Goal: Feedback & Contribution: Contribute content

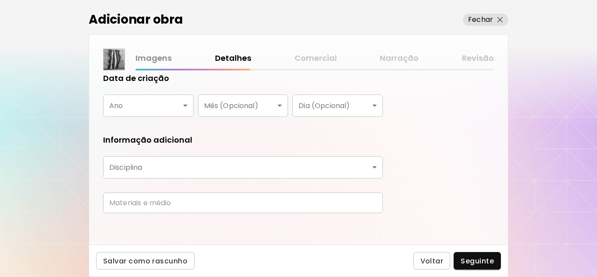
scroll to position [173, 0]
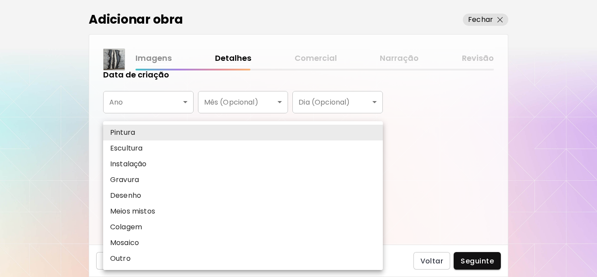
click at [377, 163] on body "**********" at bounding box center [298, 138] width 597 height 277
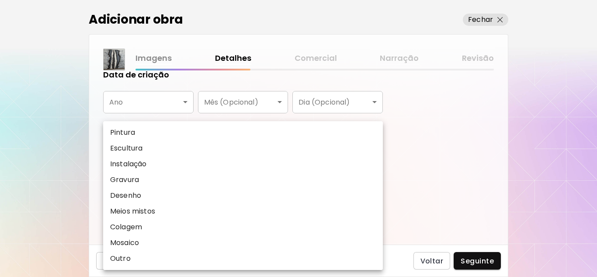
click at [157, 131] on li "Pintura" at bounding box center [243, 133] width 280 height 16
type input "********"
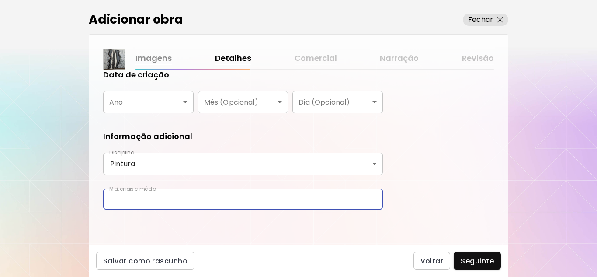
click at [153, 205] on input "text" at bounding box center [243, 199] width 280 height 21
click at [137, 199] on input "**********" at bounding box center [243, 199] width 280 height 21
click at [131, 199] on input "**********" at bounding box center [243, 199] width 280 height 21
click at [139, 198] on input "**********" at bounding box center [243, 199] width 280 height 21
click at [229, 199] on input "**********" at bounding box center [243, 199] width 280 height 21
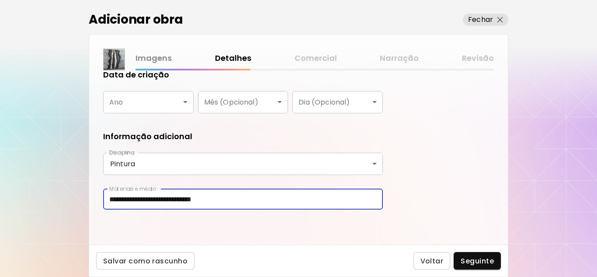
click at [132, 201] on input "**********" at bounding box center [243, 199] width 280 height 21
type input "**********"
click at [409, 206] on div "**********" at bounding box center [298, 157] width 419 height 174
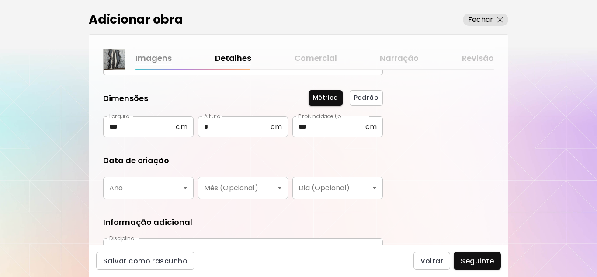
scroll to position [87, 0]
click at [183, 185] on body "**********" at bounding box center [298, 138] width 597 height 277
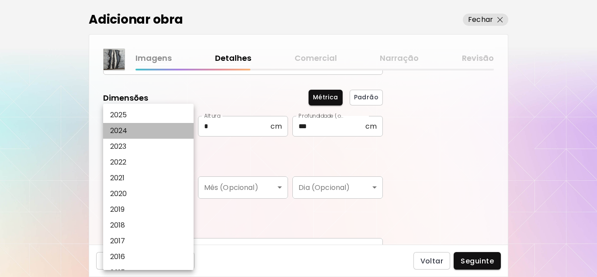
click at [124, 129] on p "2024" at bounding box center [118, 131] width 17 height 10
type input "****"
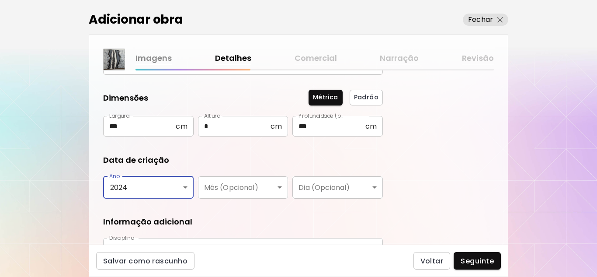
click at [257, 187] on body "**********" at bounding box center [298, 138] width 597 height 277
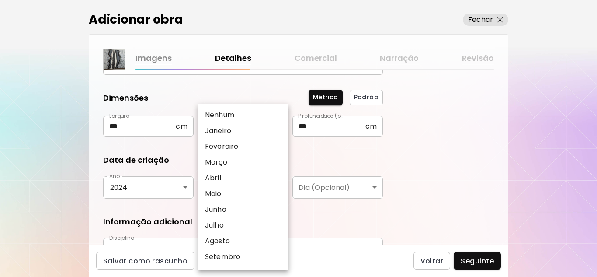
click at [219, 178] on p "Abril" at bounding box center [213, 178] width 16 height 10
type input "*****"
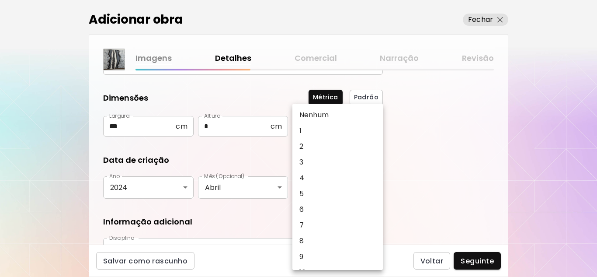
click at [378, 185] on body "**********" at bounding box center [298, 138] width 597 height 277
click at [305, 208] on li "6" at bounding box center [340, 210] width 95 height 16
type input "*"
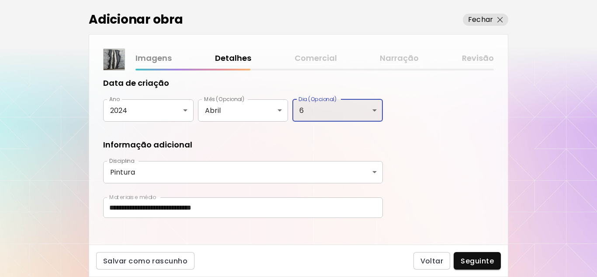
scroll to position [173, 0]
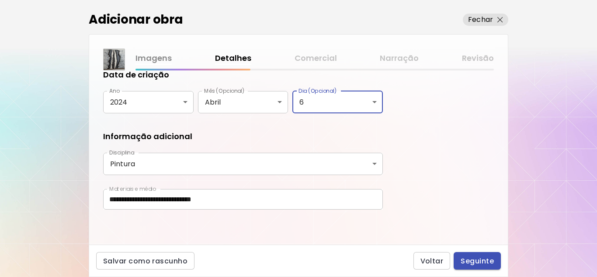
click at [475, 261] on span "Seguinte" at bounding box center [477, 260] width 33 height 9
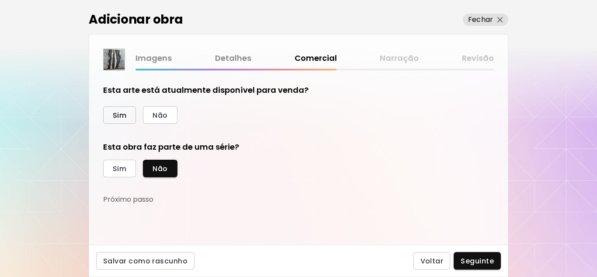
click at [125, 115] on span "Sim" at bounding box center [120, 115] width 14 height 9
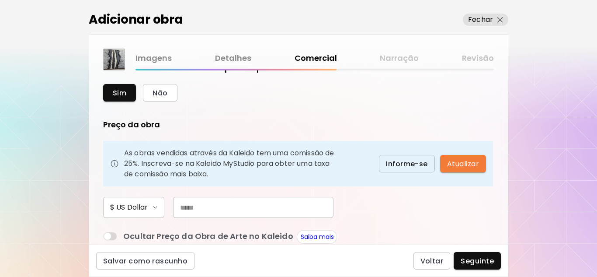
scroll to position [44, 0]
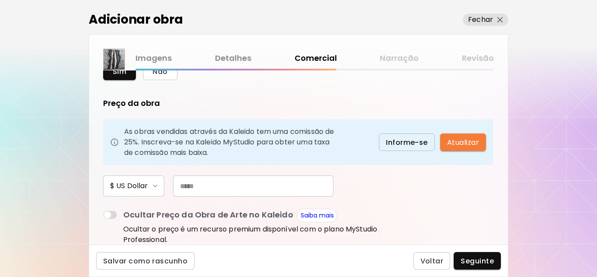
click at [202, 187] on input "text" at bounding box center [253, 185] width 160 height 21
type input "***"
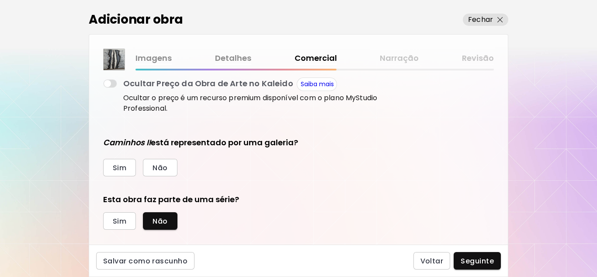
scroll to position [187, 0]
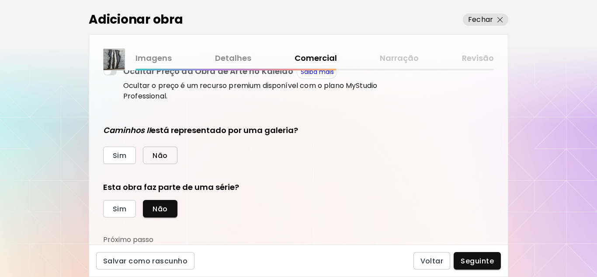
click at [167, 155] on span "Não" at bounding box center [160, 155] width 15 height 9
click at [119, 207] on span "Sim" at bounding box center [120, 208] width 14 height 9
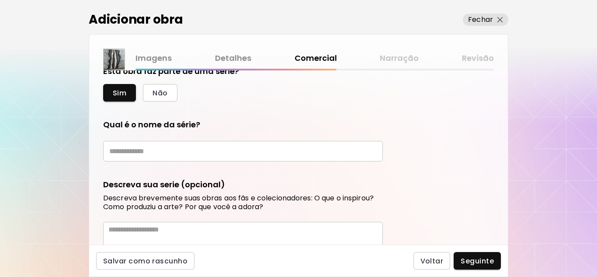
scroll to position [303, 0]
click at [165, 93] on span "Não" at bounding box center [160, 93] width 15 height 9
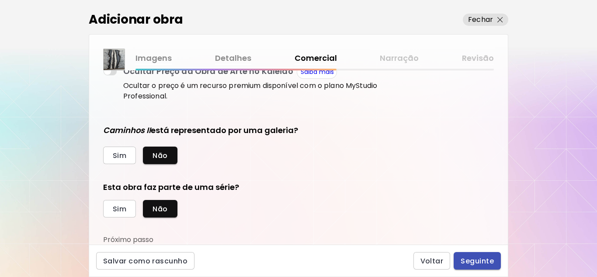
click at [488, 262] on span "Seguinte" at bounding box center [477, 260] width 33 height 9
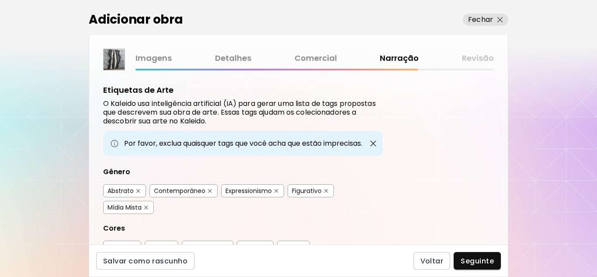
click at [192, 190] on div "Contemporâneo" at bounding box center [180, 190] width 52 height 9
click at [182, 194] on div "Contemporâneo" at bounding box center [180, 190] width 52 height 9
click at [122, 189] on div "Abstrato" at bounding box center [121, 190] width 26 height 9
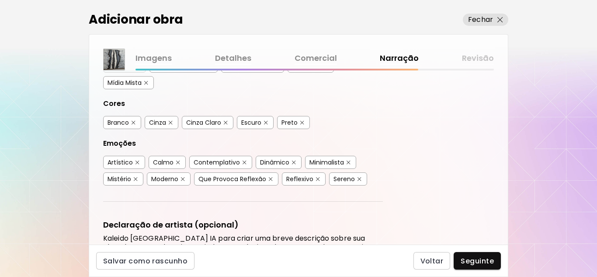
scroll to position [131, 0]
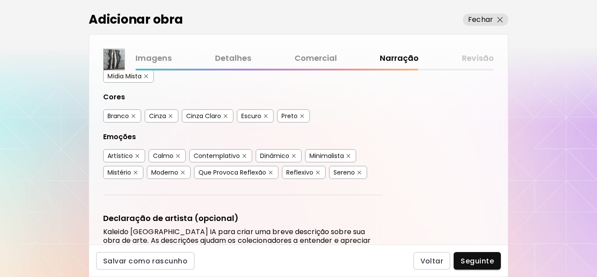
click at [122, 113] on div "Branco" at bounding box center [118, 116] width 21 height 9
click at [157, 117] on div "Cinza" at bounding box center [157, 116] width 17 height 9
click at [208, 118] on div "Cinza Claro" at bounding box center [203, 116] width 35 height 9
click at [265, 119] on button "button" at bounding box center [266, 116] width 7 height 7
click at [290, 119] on div "Preto" at bounding box center [290, 116] width 16 height 9
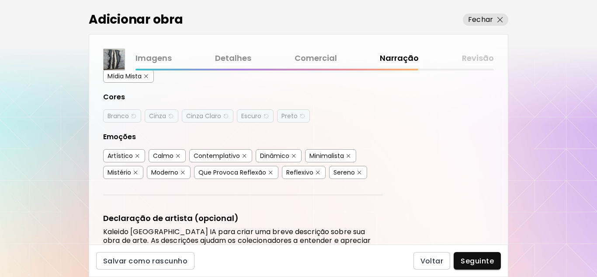
click at [115, 156] on div "Artístico" at bounding box center [120, 155] width 25 height 9
click at [173, 175] on div "Moderno" at bounding box center [164, 172] width 27 height 9
click at [237, 175] on div "Que Provoca Reflexão" at bounding box center [233, 172] width 68 height 9
click at [227, 155] on div "Contemplativo" at bounding box center [217, 155] width 46 height 9
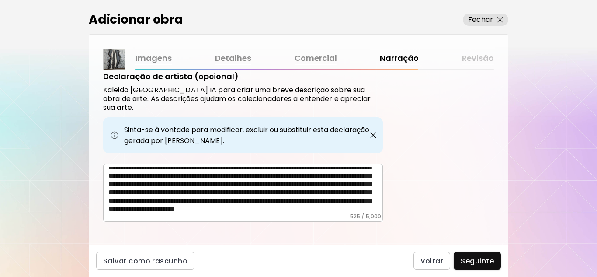
scroll to position [0, 0]
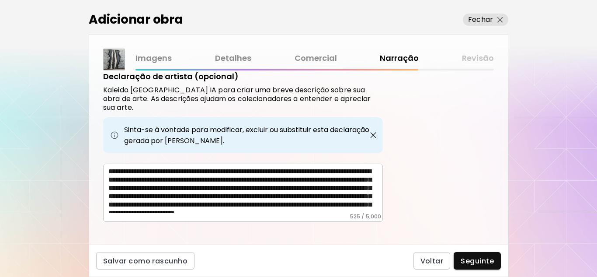
click at [377, 14] on div "Adicionar obra" at bounding box center [240, 19] width 302 height 18
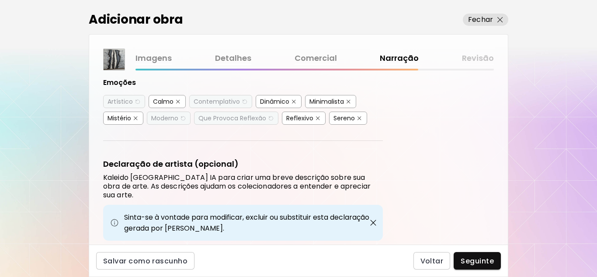
scroll to position [273, 0]
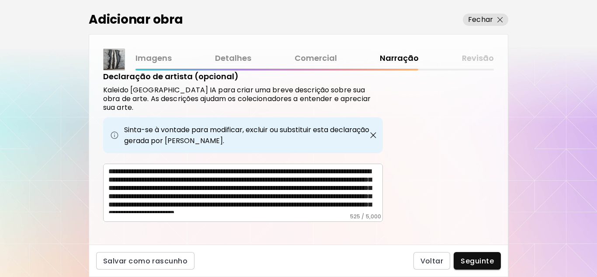
drag, startPoint x: 106, startPoint y: 161, endPoint x: 171, endPoint y: 163, distance: 65.2
click at [171, 164] on div "**********" at bounding box center [243, 193] width 280 height 58
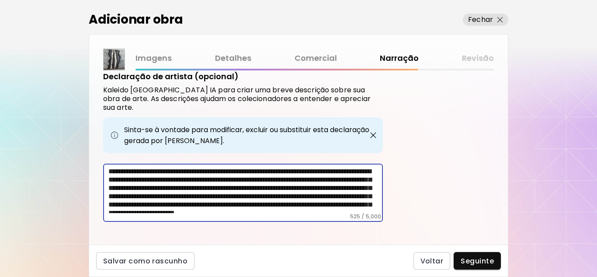
scroll to position [21, 0]
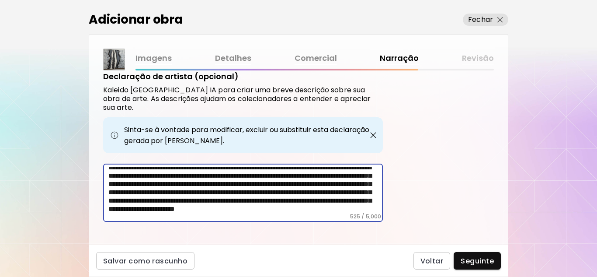
drag, startPoint x: 110, startPoint y: 165, endPoint x: 376, endPoint y: 203, distance: 268.6
click at [376, 203] on textarea "**********" at bounding box center [245, 190] width 275 height 46
type textarea "*"
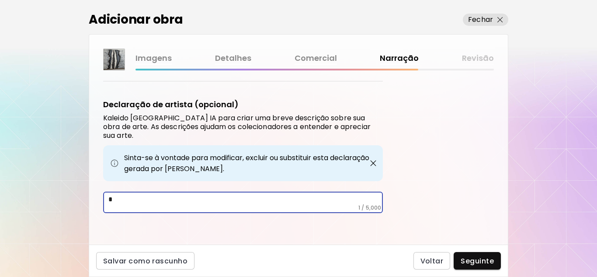
scroll to position [236, 0]
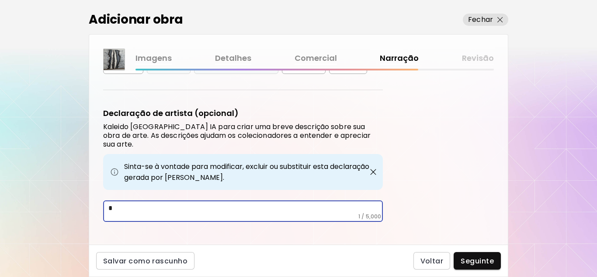
drag, startPoint x: 115, startPoint y: 196, endPoint x: 94, endPoint y: 200, distance: 20.8
click at [94, 200] on div "Etiquetas de Arte O Kaleido usa inteligência artificial (IA) para gerar uma lis…" at bounding box center [298, 157] width 419 height 174
paste textarea "**********"
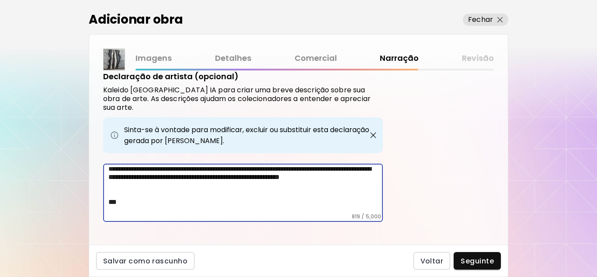
scroll to position [0, 0]
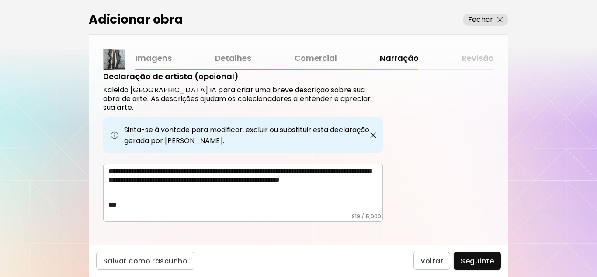
drag, startPoint x: 107, startPoint y: 161, endPoint x: 154, endPoint y: 168, distance: 47.7
click at [154, 168] on div "**********" at bounding box center [243, 193] width 280 height 58
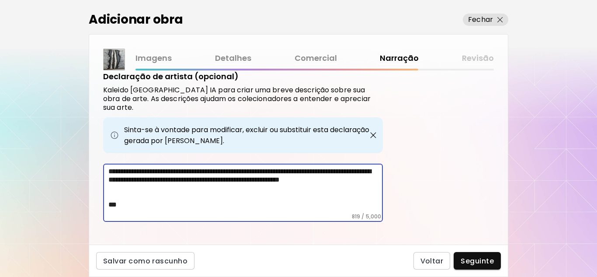
click at [198, 180] on textarea "**********" at bounding box center [245, 190] width 275 height 46
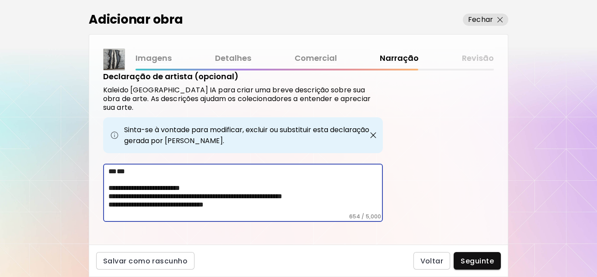
click at [121, 188] on textarea "**********" at bounding box center [245, 190] width 275 height 46
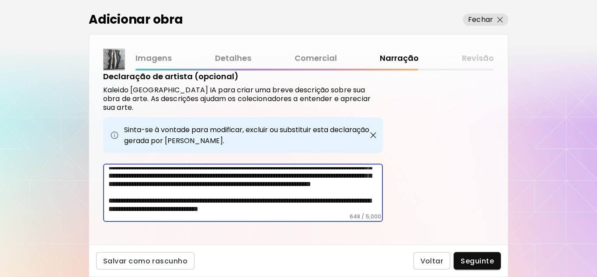
scroll to position [80, 0]
type textarea "**********"
click at [480, 258] on span "Seguinte" at bounding box center [477, 260] width 33 height 9
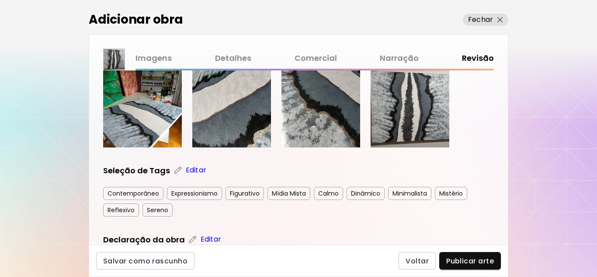
scroll to position [400, 0]
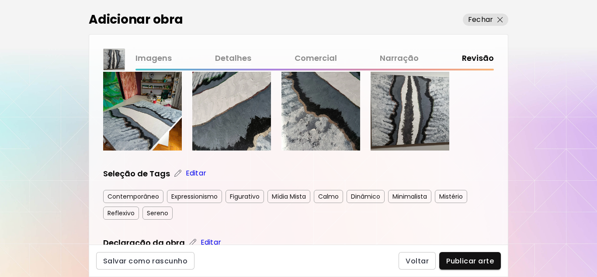
click at [189, 170] on p "Editar" at bounding box center [196, 173] width 21 height 10
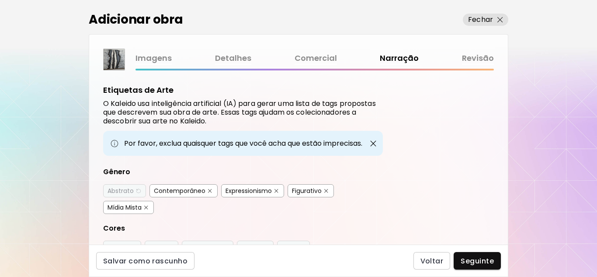
click at [124, 191] on div "Abstrato" at bounding box center [121, 190] width 26 height 9
click at [181, 189] on div "Contemporâneo" at bounding box center [180, 190] width 52 height 9
click at [254, 189] on div "Expressionismo" at bounding box center [249, 190] width 46 height 9
click at [310, 191] on div "Figurativo" at bounding box center [307, 190] width 30 height 9
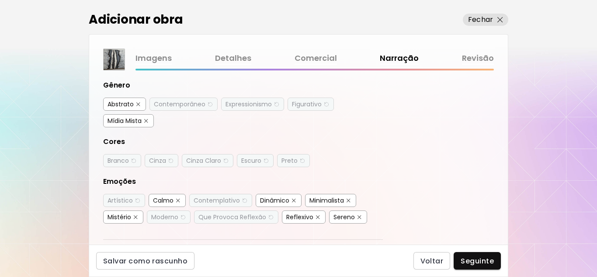
scroll to position [87, 0]
click at [120, 157] on div "Branco" at bounding box center [118, 159] width 21 height 9
click at [156, 157] on div "Cinza" at bounding box center [157, 159] width 17 height 9
click at [204, 161] on div "Cinza Claro" at bounding box center [203, 159] width 35 height 9
click at [253, 161] on div "Escuro" at bounding box center [251, 159] width 20 height 9
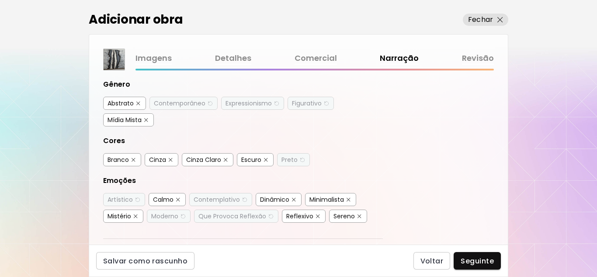
click at [300, 160] on img "button" at bounding box center [302, 160] width 6 height 7
click at [122, 198] on div "Artístico" at bounding box center [120, 199] width 25 height 9
click at [170, 201] on div "Calmo" at bounding box center [163, 199] width 21 height 9
click at [279, 199] on div "Dinâmico" at bounding box center [274, 199] width 29 height 9
click at [327, 197] on div "Minimalista" at bounding box center [327, 199] width 35 height 9
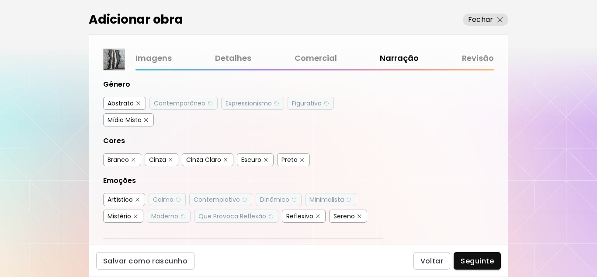
click at [122, 214] on div "Mistério" at bounding box center [120, 216] width 24 height 9
click at [168, 216] on div "Moderno" at bounding box center [164, 216] width 27 height 9
click at [349, 219] on div "Sereno" at bounding box center [344, 216] width 21 height 9
click at [271, 199] on div "Dinâmico" at bounding box center [274, 199] width 29 height 9
click at [219, 198] on div "Contemplativo" at bounding box center [217, 199] width 46 height 9
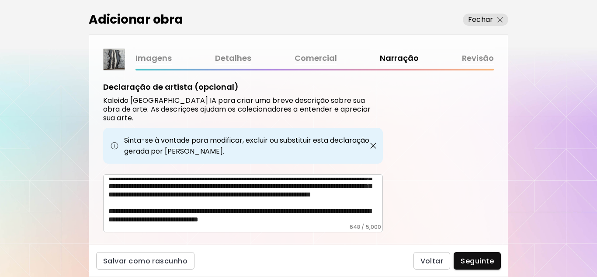
scroll to position [80, 0]
click at [485, 261] on span "Seguinte" at bounding box center [477, 260] width 33 height 9
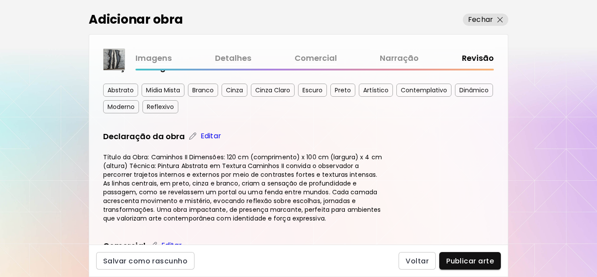
scroll to position [619, 0]
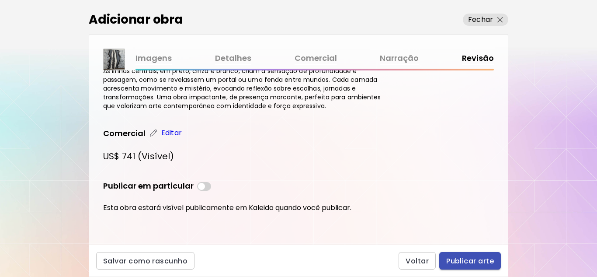
click at [482, 259] on span "Publicar arte" at bounding box center [470, 260] width 48 height 9
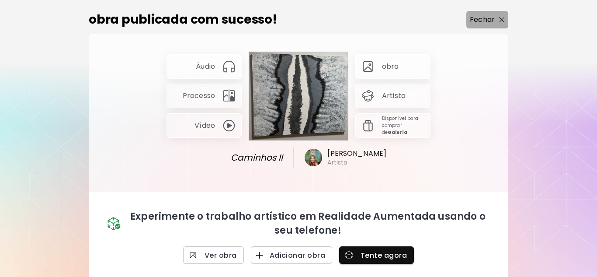
click at [499, 19] on img "button" at bounding box center [502, 20] width 6 height 6
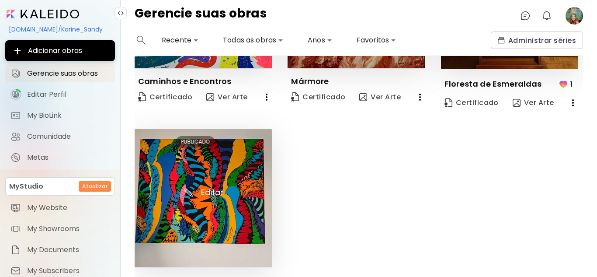
scroll to position [361, 0]
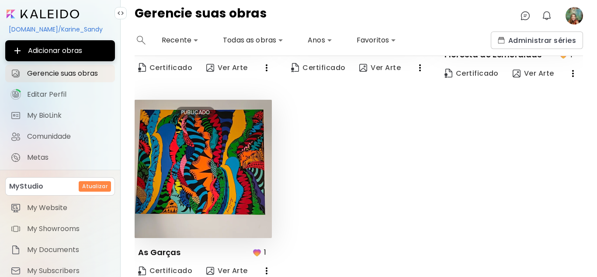
click at [259, 247] on img "button" at bounding box center [257, 252] width 10 height 10
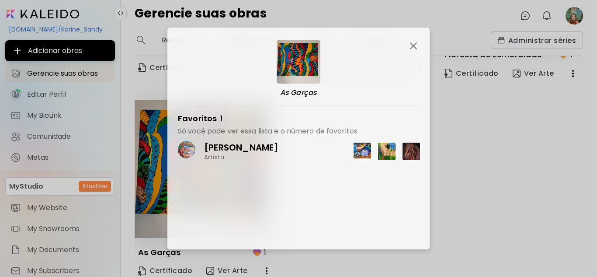
click at [360, 146] on img at bounding box center [362, 151] width 19 height 19
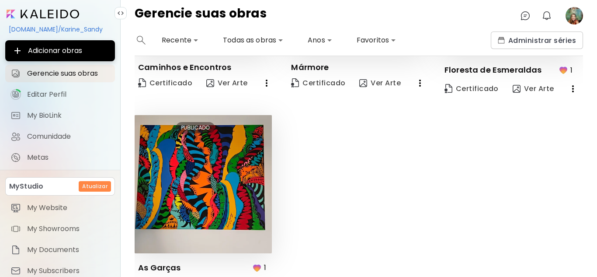
scroll to position [361, 0]
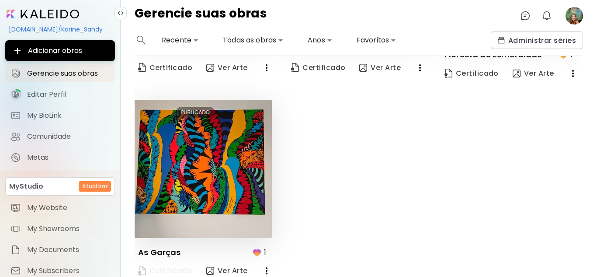
click at [158, 266] on span "Certificado" at bounding box center [165, 271] width 54 height 10
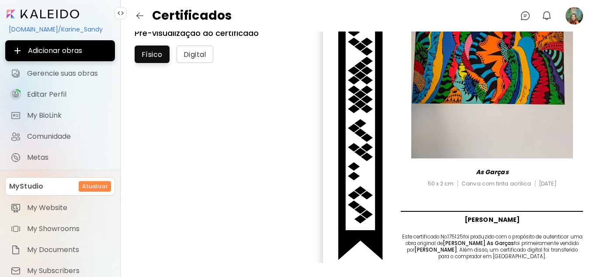
scroll to position [151, 0]
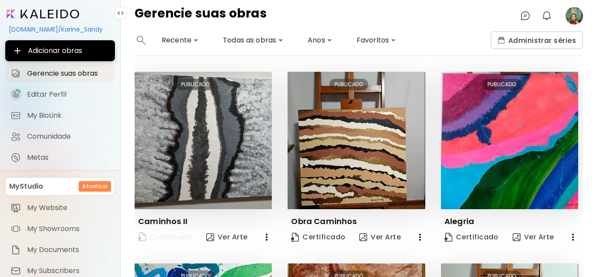
click at [174, 235] on span "Certificado" at bounding box center [165, 237] width 54 height 12
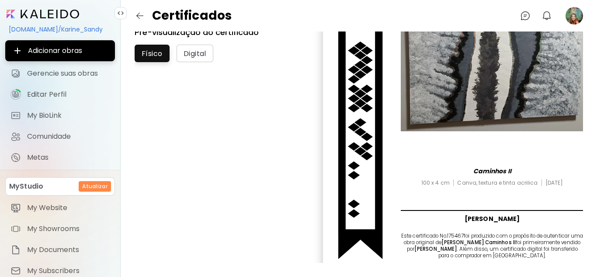
scroll to position [151, 0]
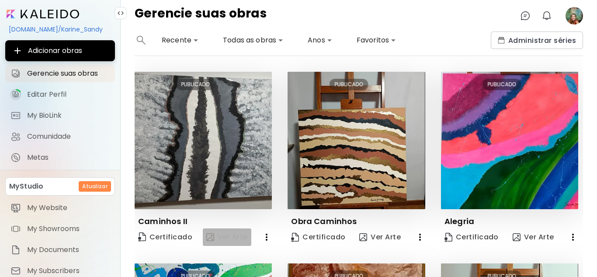
click at [235, 234] on span "Ver Arte" at bounding box center [227, 237] width 42 height 10
click at [228, 232] on span "Ver Arte" at bounding box center [227, 237] width 42 height 10
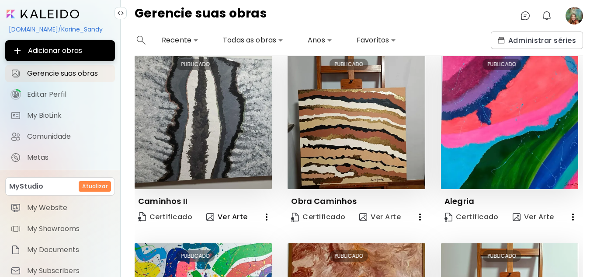
scroll to position [11, 0]
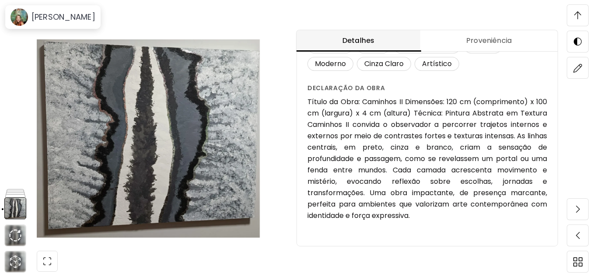
scroll to position [194, 0]
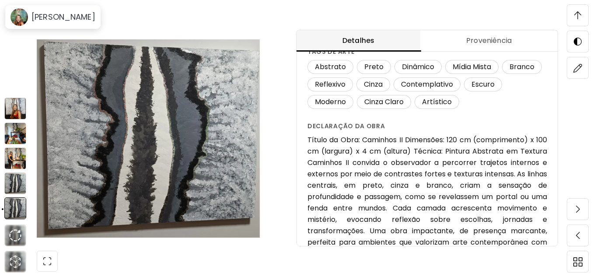
click at [15, 109] on img at bounding box center [15, 109] width 22 height 22
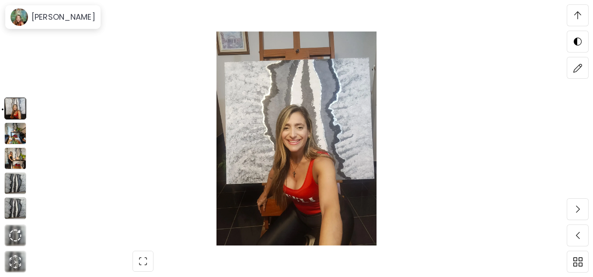
click at [16, 126] on img at bounding box center [15, 133] width 22 height 22
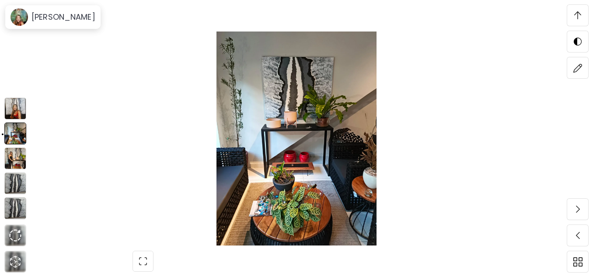
click at [12, 156] on img at bounding box center [15, 158] width 22 height 22
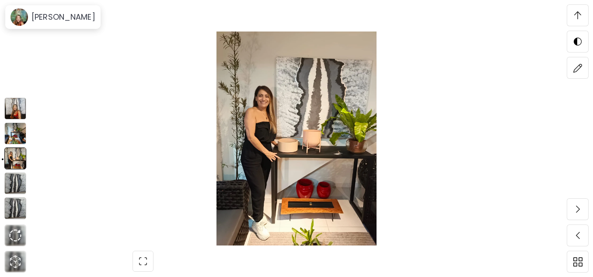
click at [14, 136] on img at bounding box center [15, 133] width 22 height 22
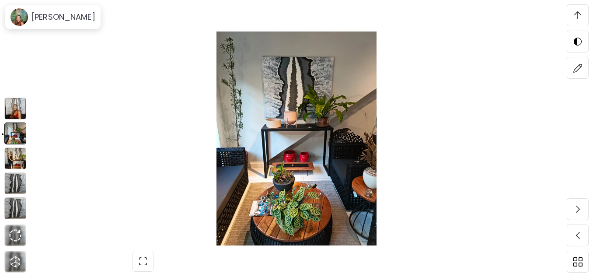
click at [13, 181] on img at bounding box center [15, 183] width 22 height 22
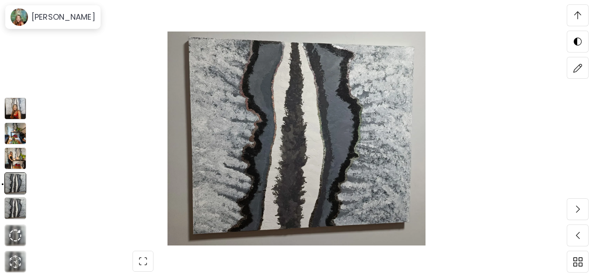
click at [13, 205] on img at bounding box center [15, 208] width 22 height 22
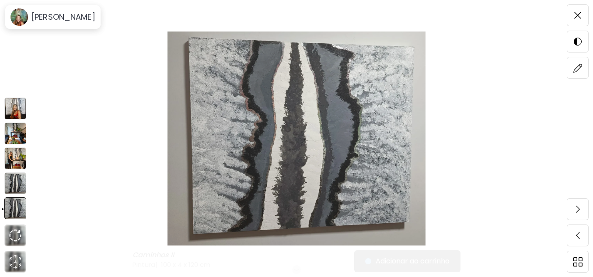
scroll to position [0, 0]
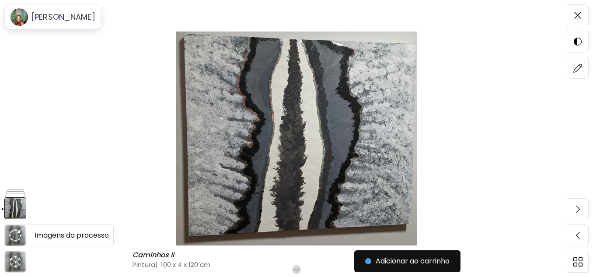
click at [13, 232] on img at bounding box center [15, 235] width 12 height 12
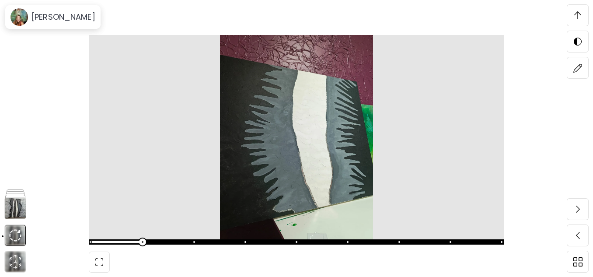
click at [35, 87] on div at bounding box center [296, 138] width 593 height 277
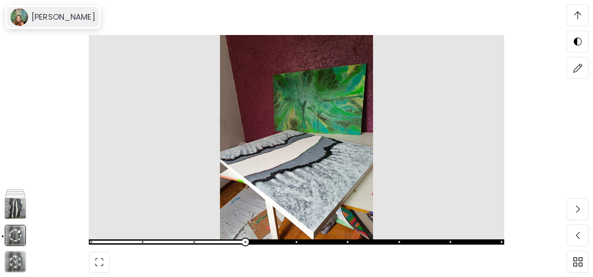
scroll to position [0, 0]
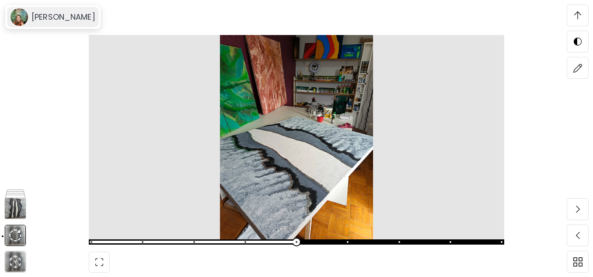
click at [60, 11] on div "[PERSON_NAME]" at bounding box center [53, 17] width 92 height 20
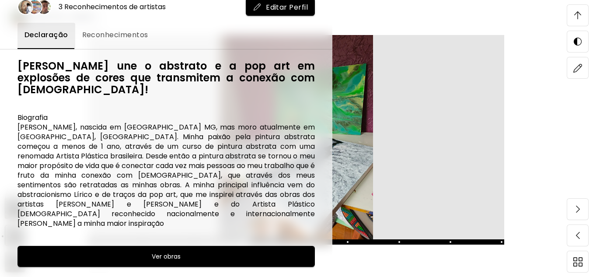
click at [152, 251] on h6 "Ver obras" at bounding box center [166, 256] width 29 height 10
